Goal: Task Accomplishment & Management: Manage account settings

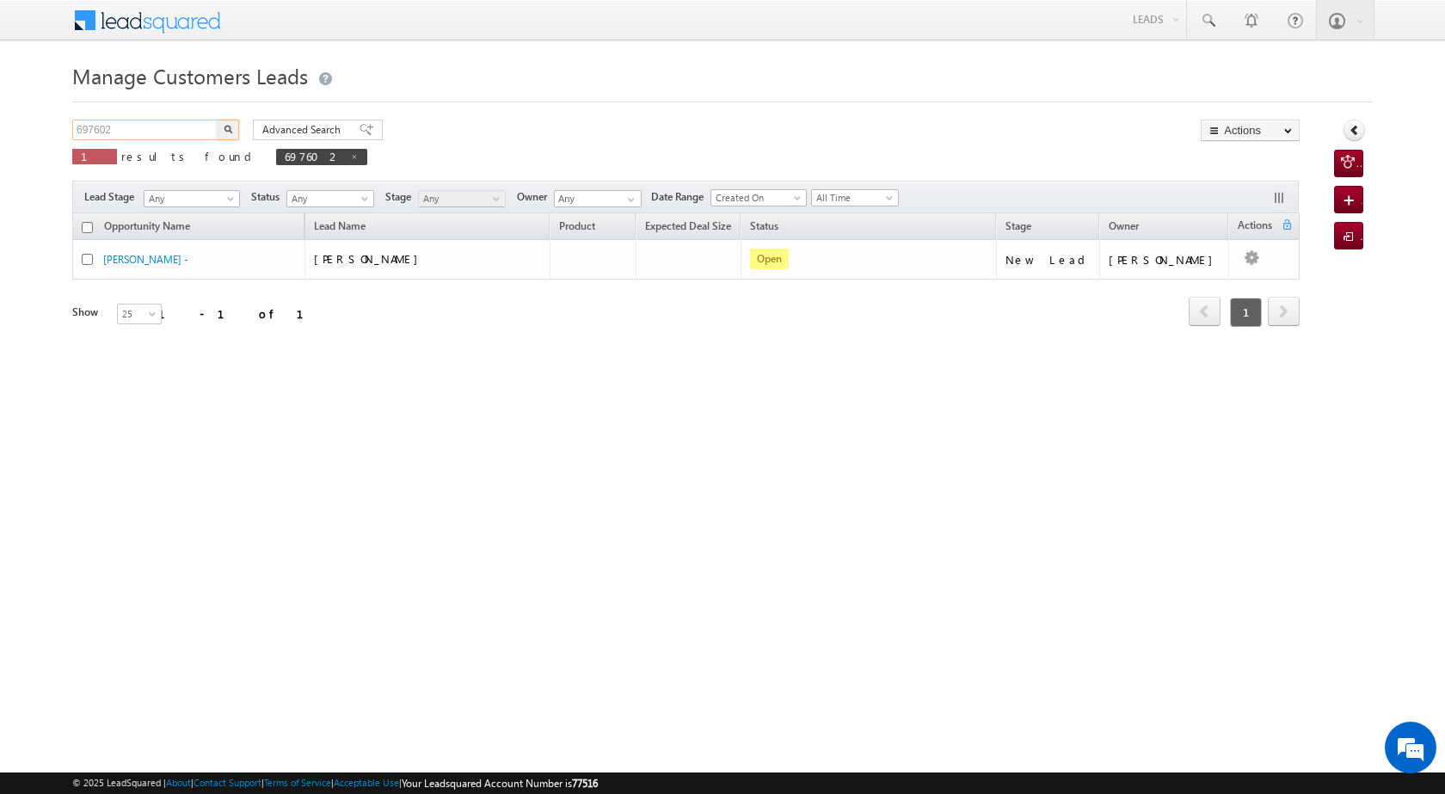
drag, startPoint x: 172, startPoint y: 125, endPoint x: 37, endPoint y: 132, distance: 135.2
click at [38, 134] on body "Menu [PERSON_NAME] [PERSON_NAME] a2@ks erve." at bounding box center [722, 244] width 1445 height 488
paste input "764923"
type input "764923"
click at [222, 128] on button "button" at bounding box center [228, 130] width 22 height 21
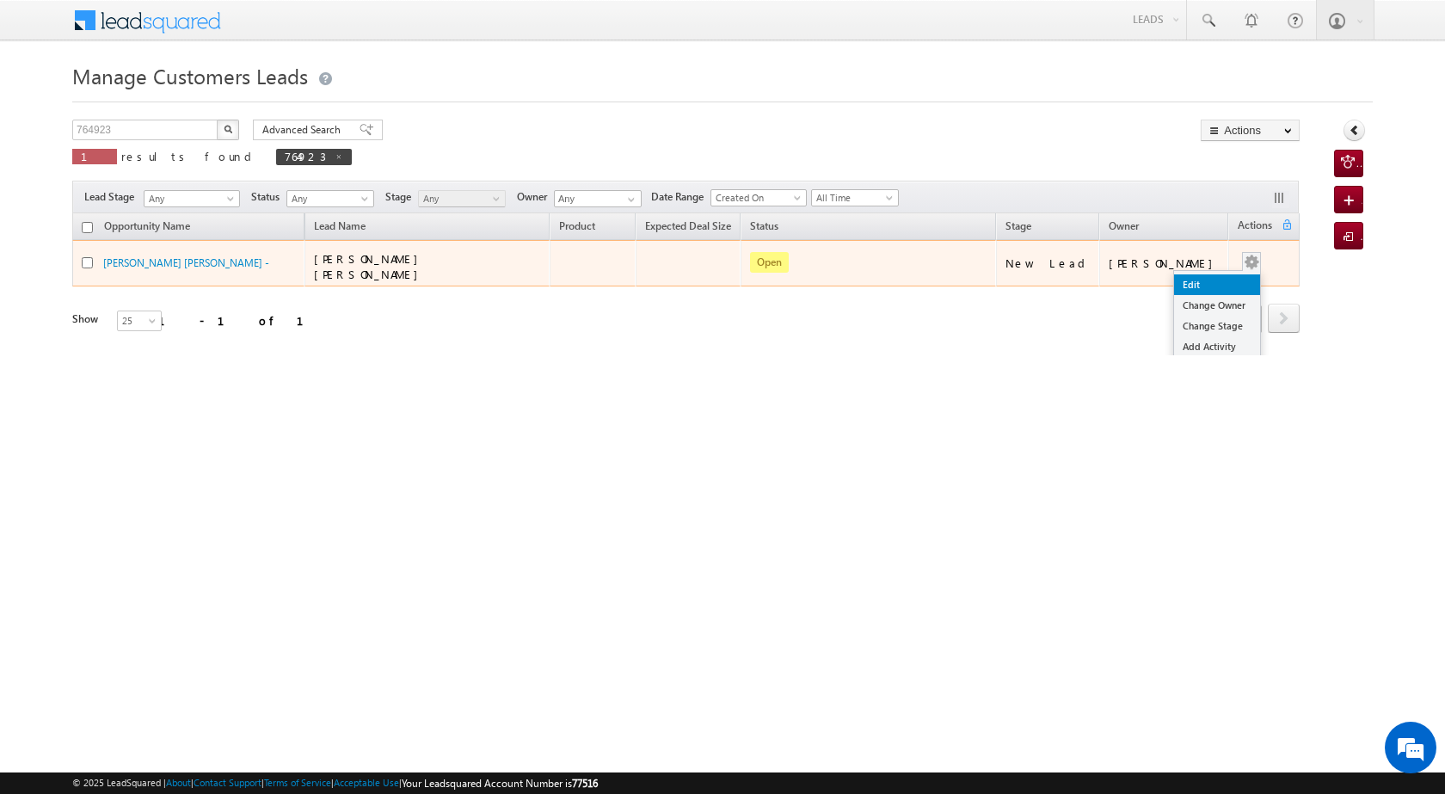
click at [1208, 278] on link "Edit" at bounding box center [1217, 284] width 86 height 21
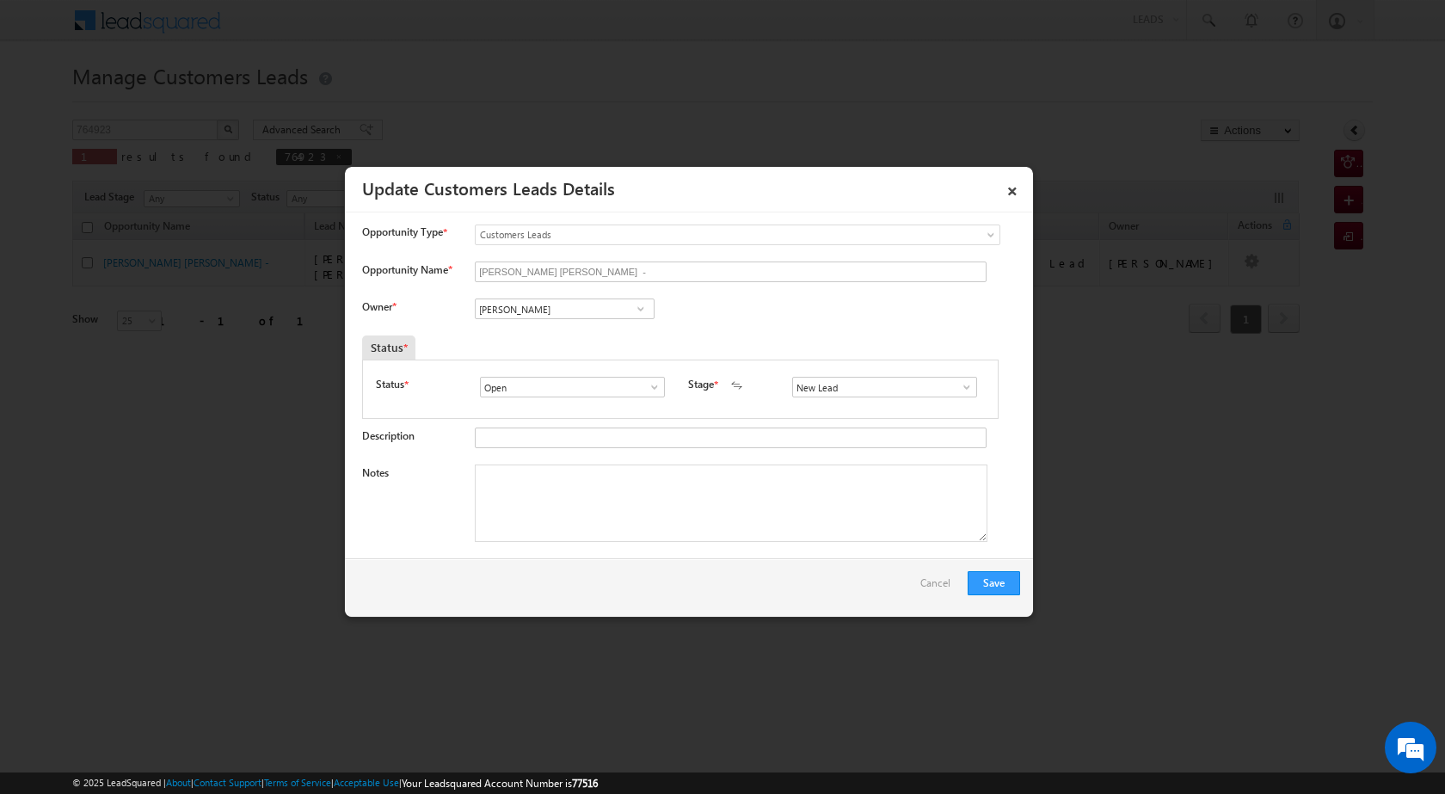
click at [641, 304] on span at bounding box center [640, 309] width 17 height 14
click at [510, 341] on span "[EMAIL_ADDRESS][DOMAIN_NAME]" at bounding box center [559, 342] width 155 height 13
type input "[PERSON_NAME]"
click at [599, 468] on textarea "Notes" at bounding box center [731, 502] width 512 height 77
click at [552, 506] on textarea "Notes" at bounding box center [731, 502] width 512 height 77
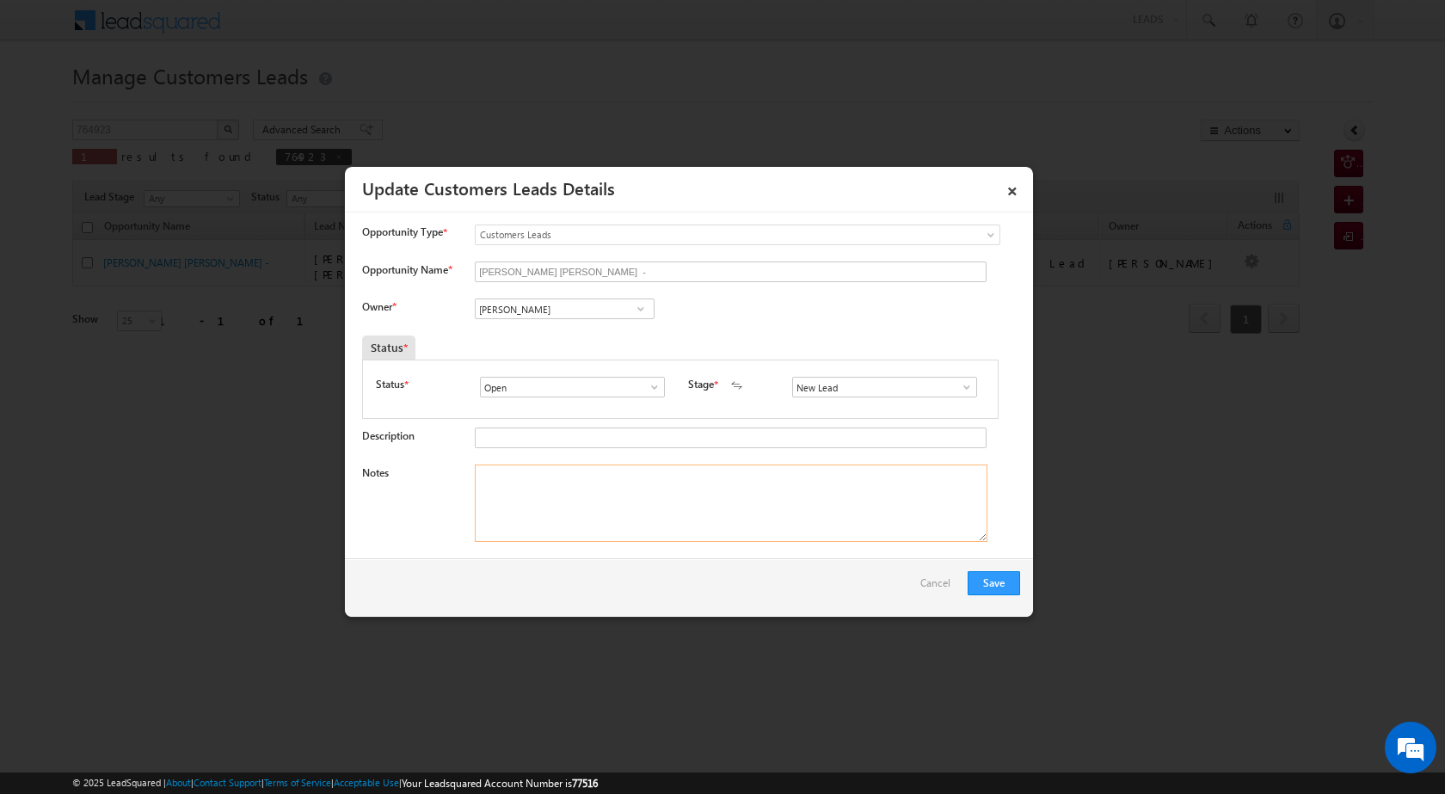
paste textarea "PLOT VAILUE 65 LACL LOAN AMOUNT 40 LAC BUSINESS FURNICUTER SHOP 1.20 17 K CIBIL…"
drag, startPoint x: 850, startPoint y: 471, endPoint x: 839, endPoint y: 472, distance: 11.2
click at [839, 472] on textarea "PLOT VAILUE 65 LACL LOAN AMOUNT 40 LAC BUSINESS FURNICUTER SHOP 1.20 17 K CIBIL…" at bounding box center [731, 502] width 512 height 77
click at [849, 525] on textarea "PLOT VAILUE 65 LACL LOAN AMOUNT 40 LAC BUSINESS FURNICUTER SHOP 1.20 17 K CIBIL…" at bounding box center [731, 502] width 512 height 77
type textarea "PLOT VAILUE 65 LACL LOAN AMOUNT 40 LAC BUSINESS FURNICUTER SHOP 1.20 17 K CIBIL…"
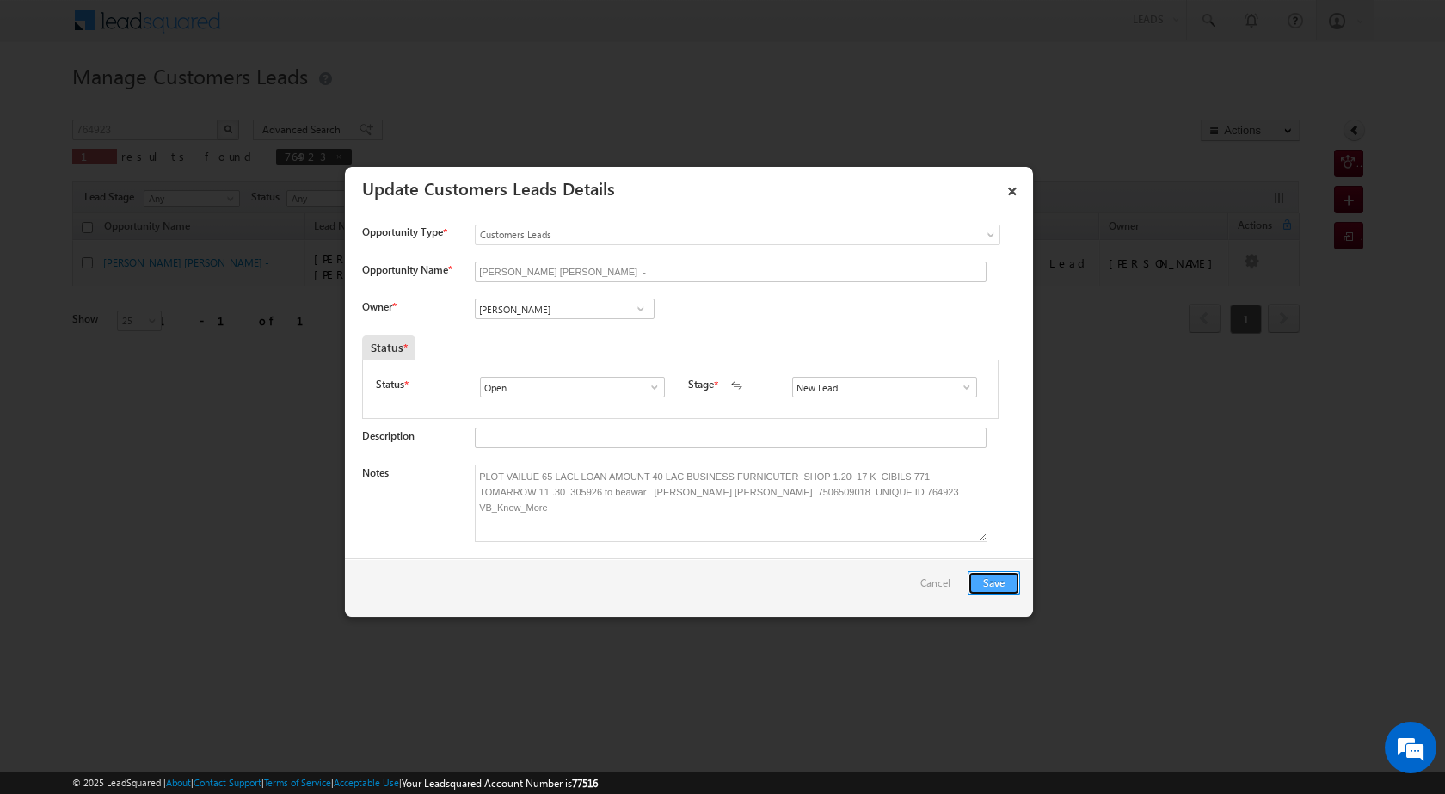
click at [997, 574] on button "Save" at bounding box center [993, 583] width 52 height 24
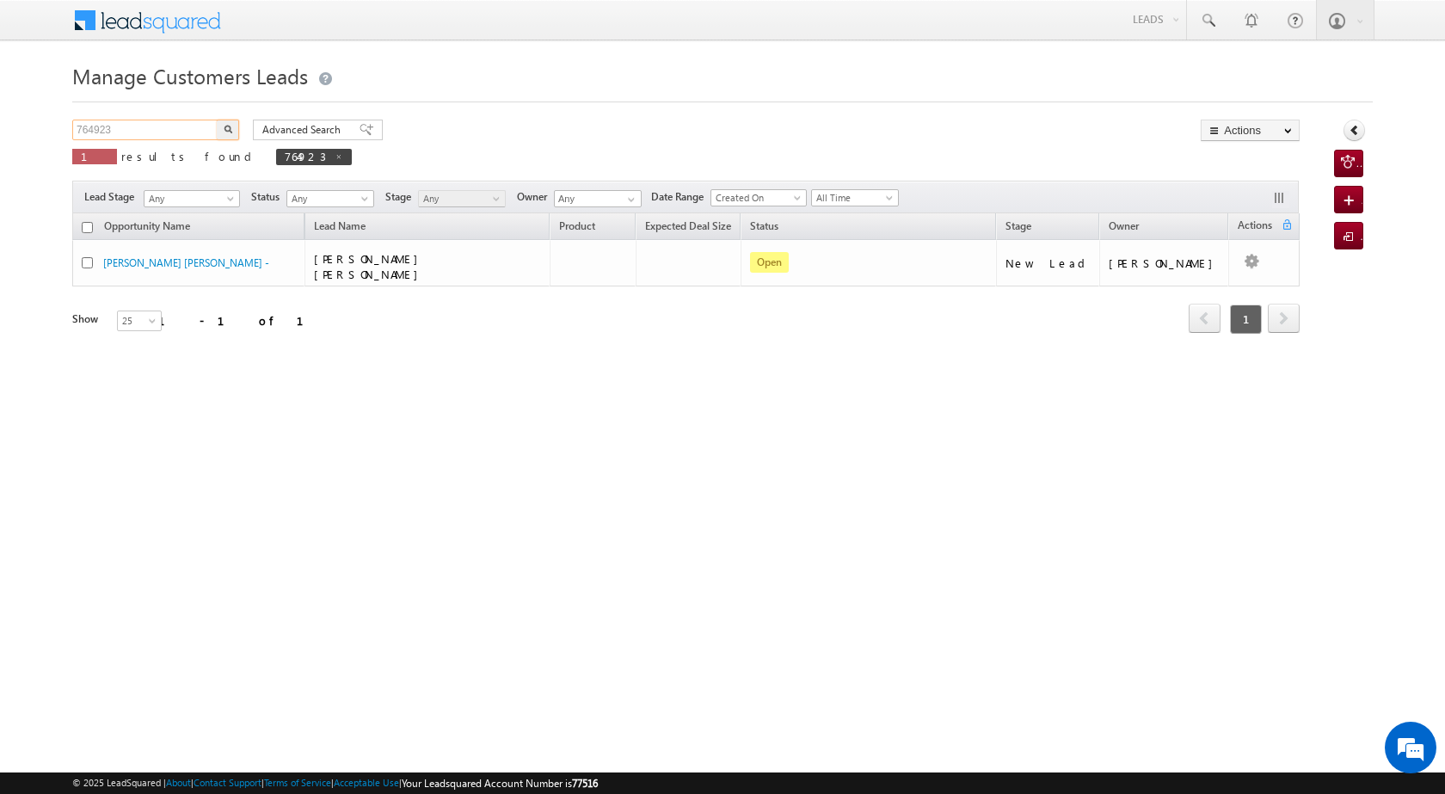
drag, startPoint x: 126, startPoint y: 126, endPoint x: 0, endPoint y: 124, distance: 125.6
click at [0, 124] on body "Menu [PERSON_NAME] [PERSON_NAME] a2@ks erve." at bounding box center [722, 244] width 1445 height 488
paste input "6614"
type input "766614"
click at [236, 127] on button "button" at bounding box center [228, 130] width 22 height 21
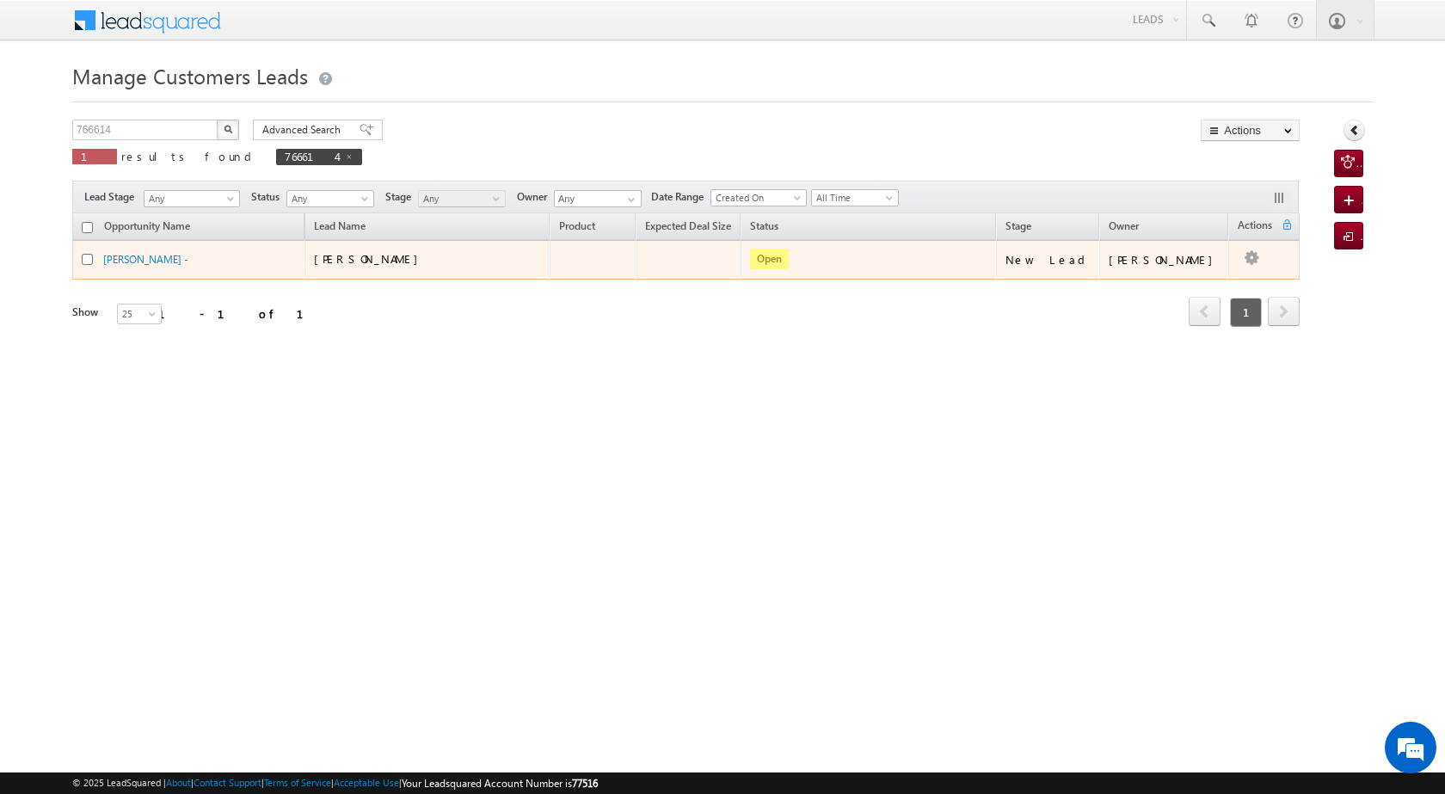
click at [1192, 277] on td "[PERSON_NAME]" at bounding box center [1164, 260] width 130 height 40
click at [1243, 253] on button "button" at bounding box center [1251, 258] width 17 height 17
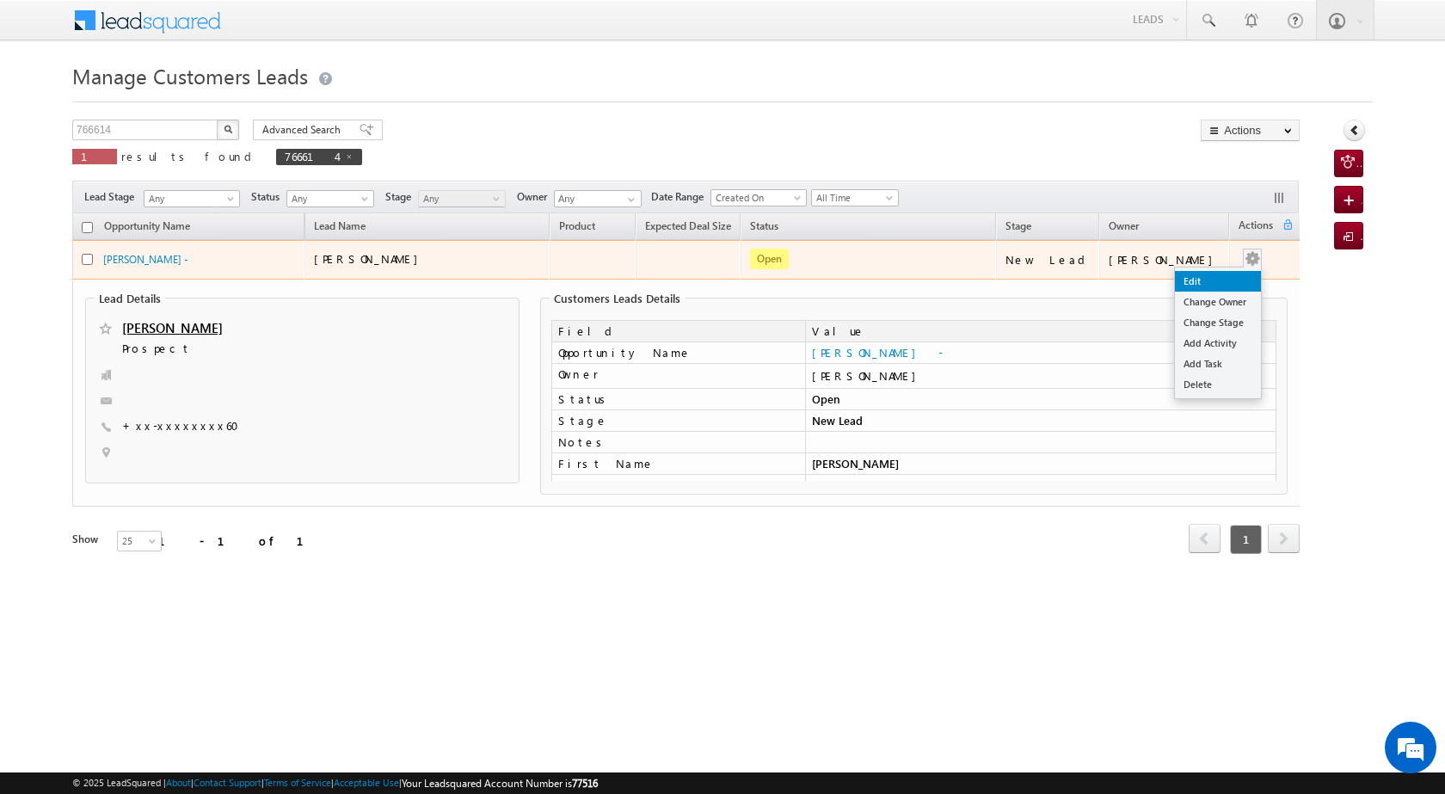
click at [1227, 282] on link "Edit" at bounding box center [1218, 281] width 86 height 21
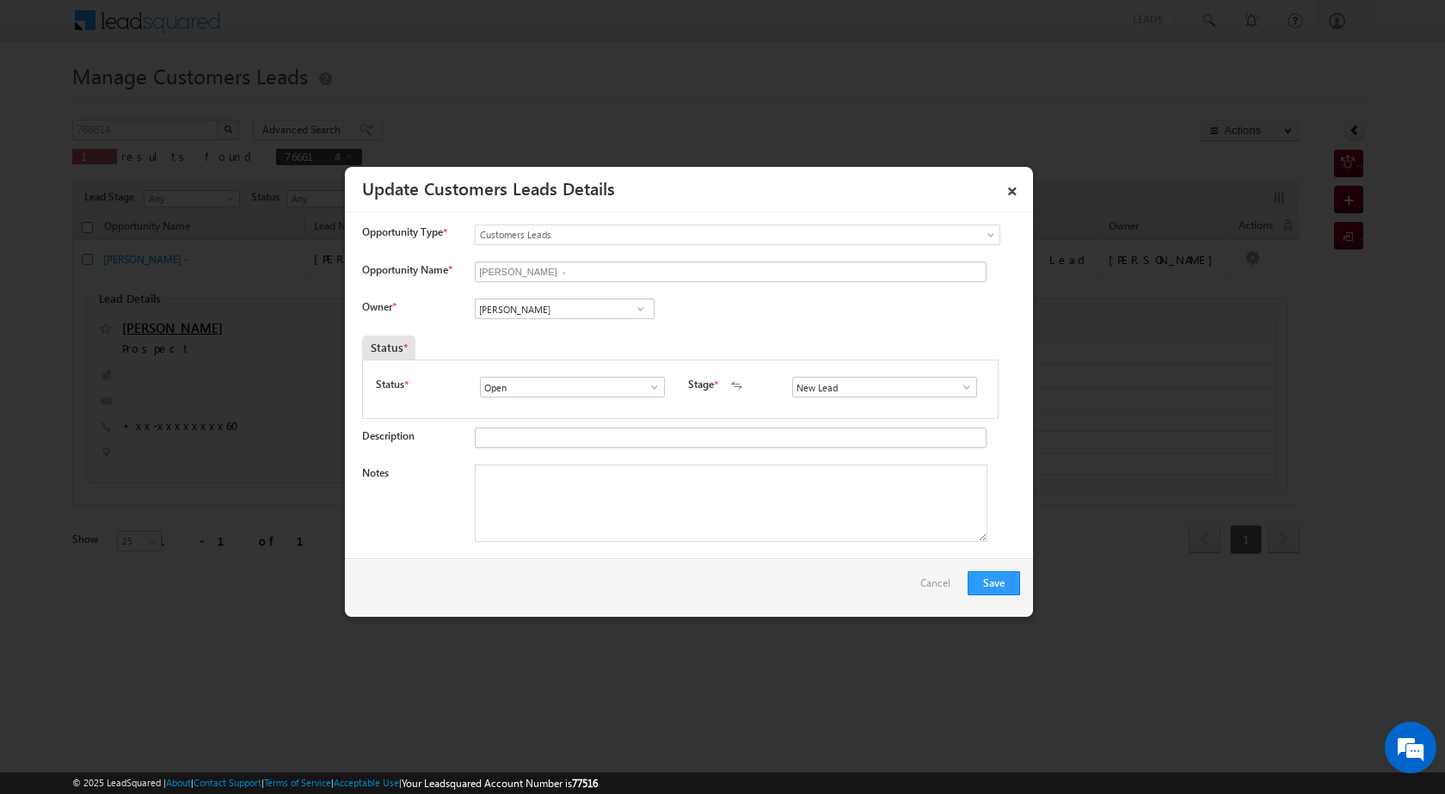
click at [639, 310] on span at bounding box center [640, 309] width 17 height 14
click at [608, 341] on span "[EMAIL_ADDRESS][DOMAIN_NAME]" at bounding box center [559, 342] width 155 height 13
type input "[PERSON_NAME]"
click at [591, 488] on textarea "Notes" at bounding box center [731, 502] width 512 height 77
paste textarea "766614"
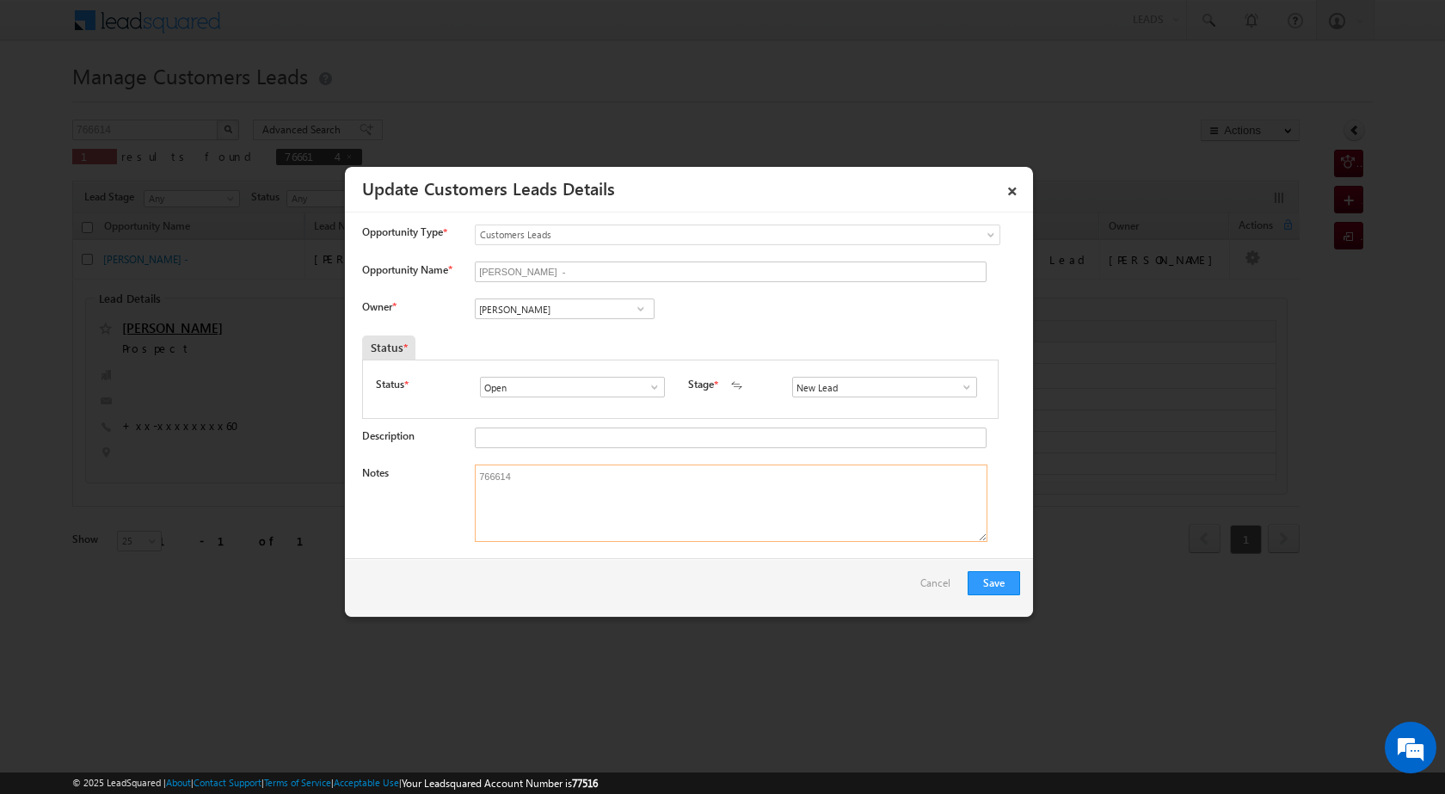
click at [606, 473] on textarea "766614" at bounding box center [731, 502] width 512 height 77
paste textarea "property vailue 47 lac loan amount 20 lac down garment shopb income 40 k pltree…"
type textarea "766614 resale property purchse property vailue 47 lac loan amount 20 lac down g…"
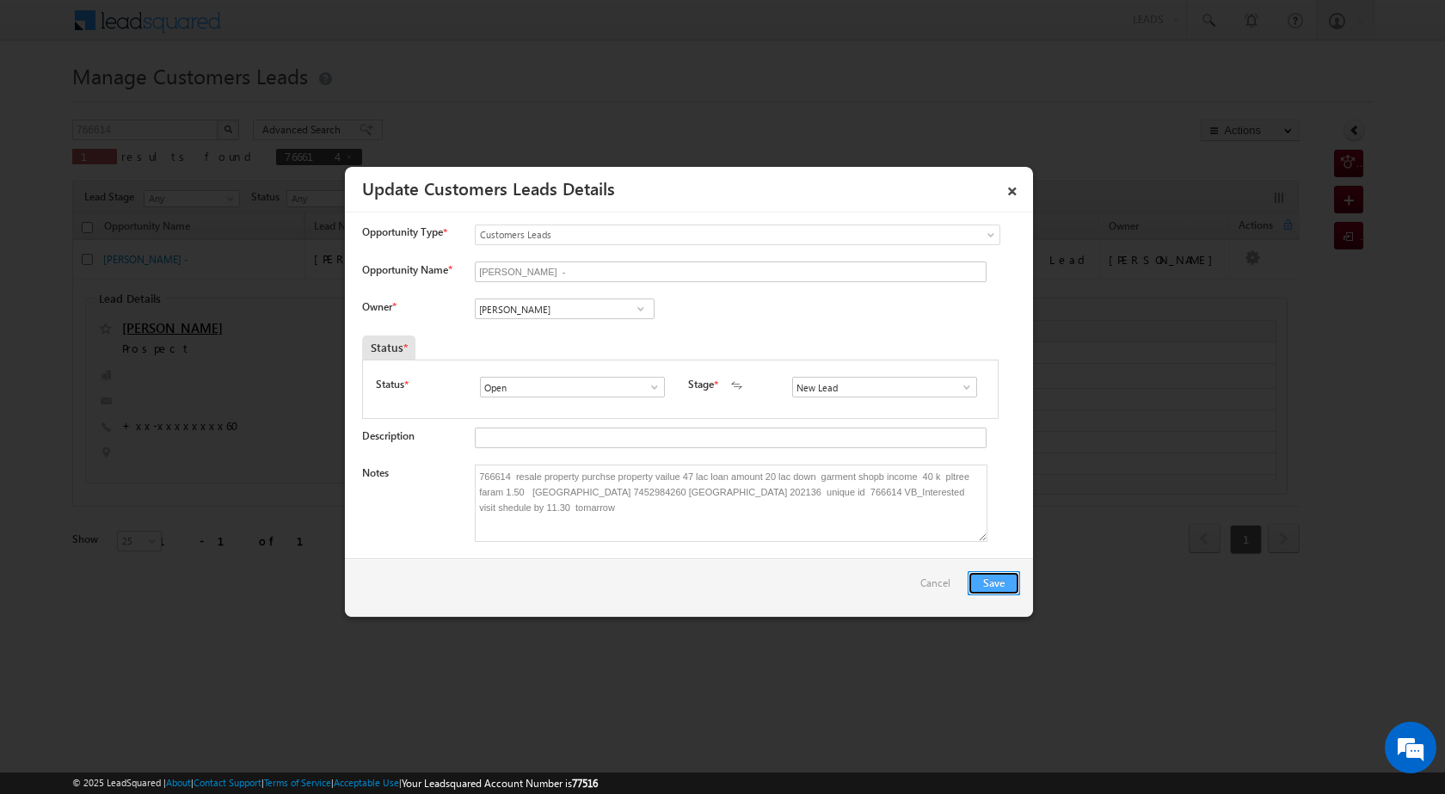
click at [1009, 587] on button "Save" at bounding box center [993, 583] width 52 height 24
